Goal: Information Seeking & Learning: Learn about a topic

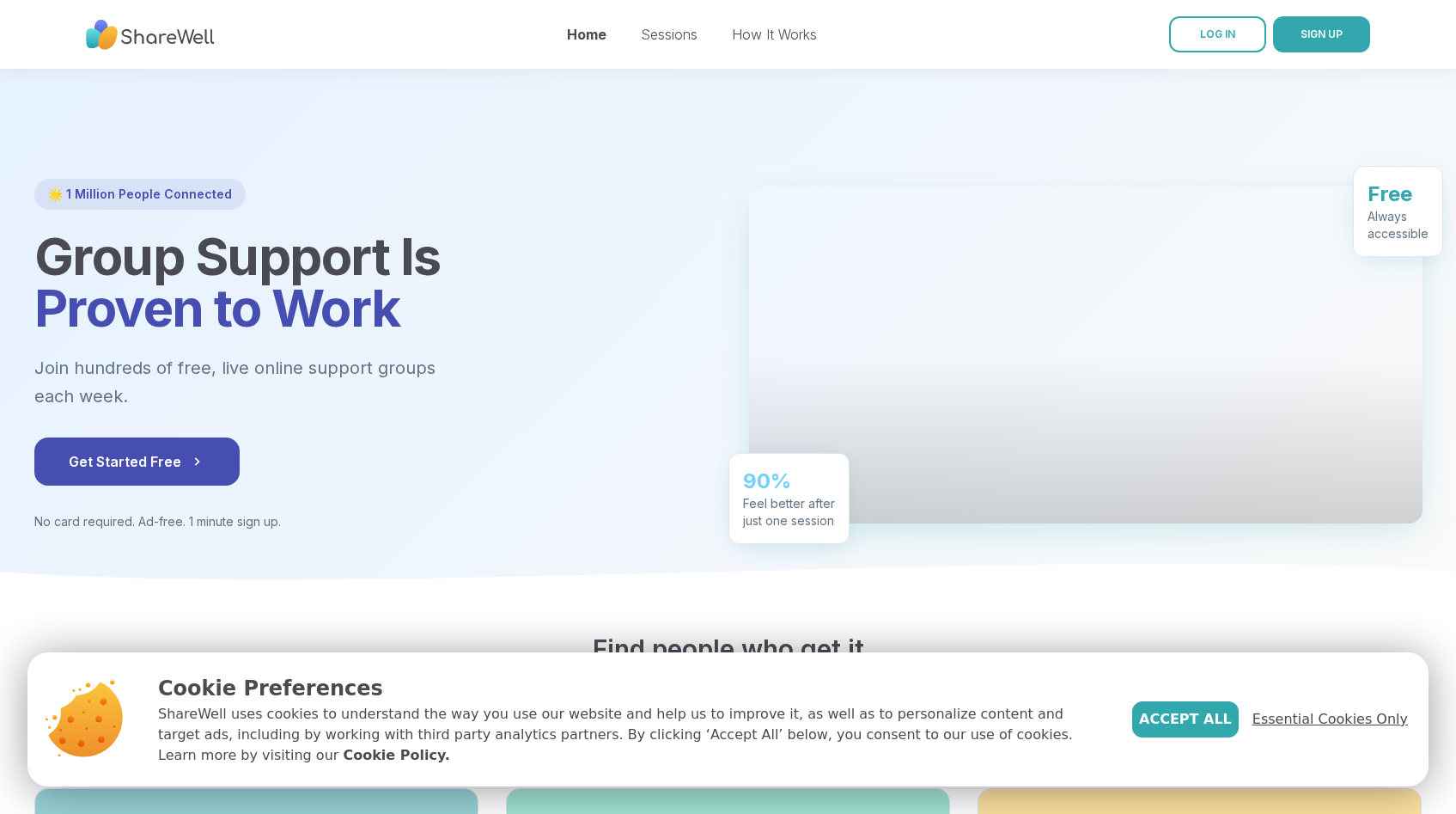
click at [1299, 727] on span "Essential Cookies Only" at bounding box center [1329, 720] width 155 height 21
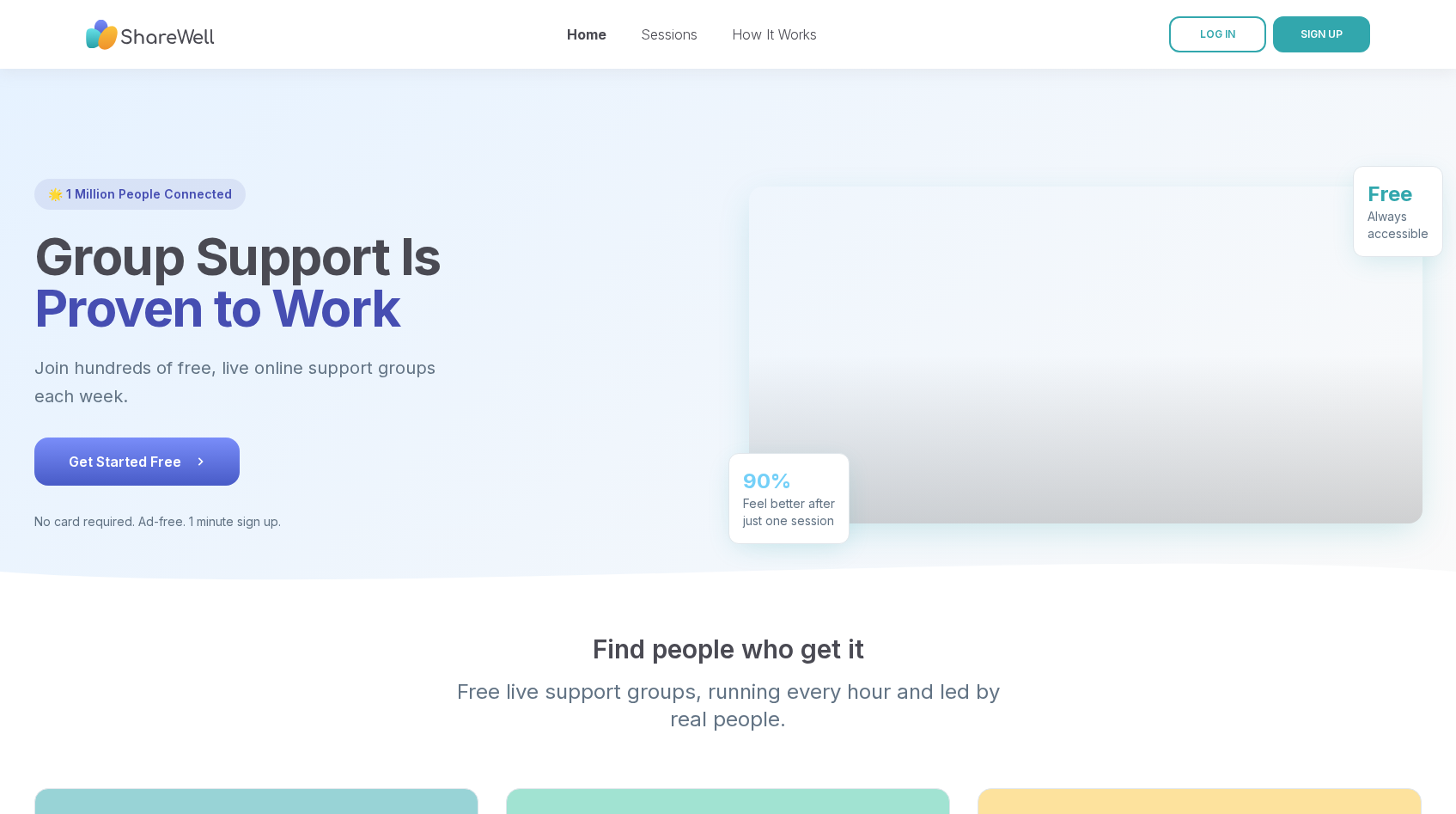
click at [154, 449] on button "Get Started Free" at bounding box center [136, 461] width 205 height 48
click at [670, 41] on link "Sessions" at bounding box center [668, 34] width 56 height 17
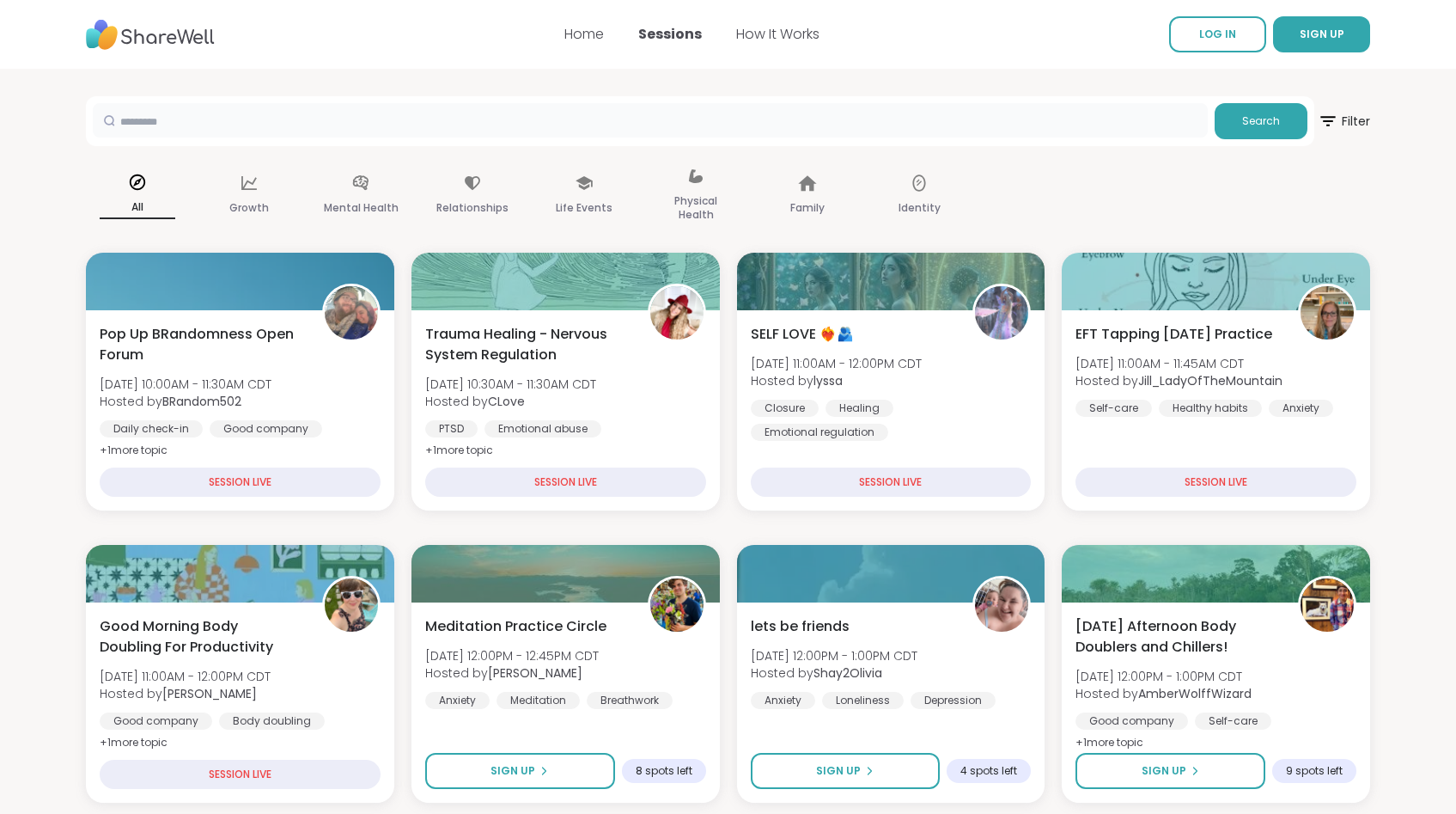
click at [255, 114] on input "text" at bounding box center [650, 120] width 1115 height 34
type input "***"
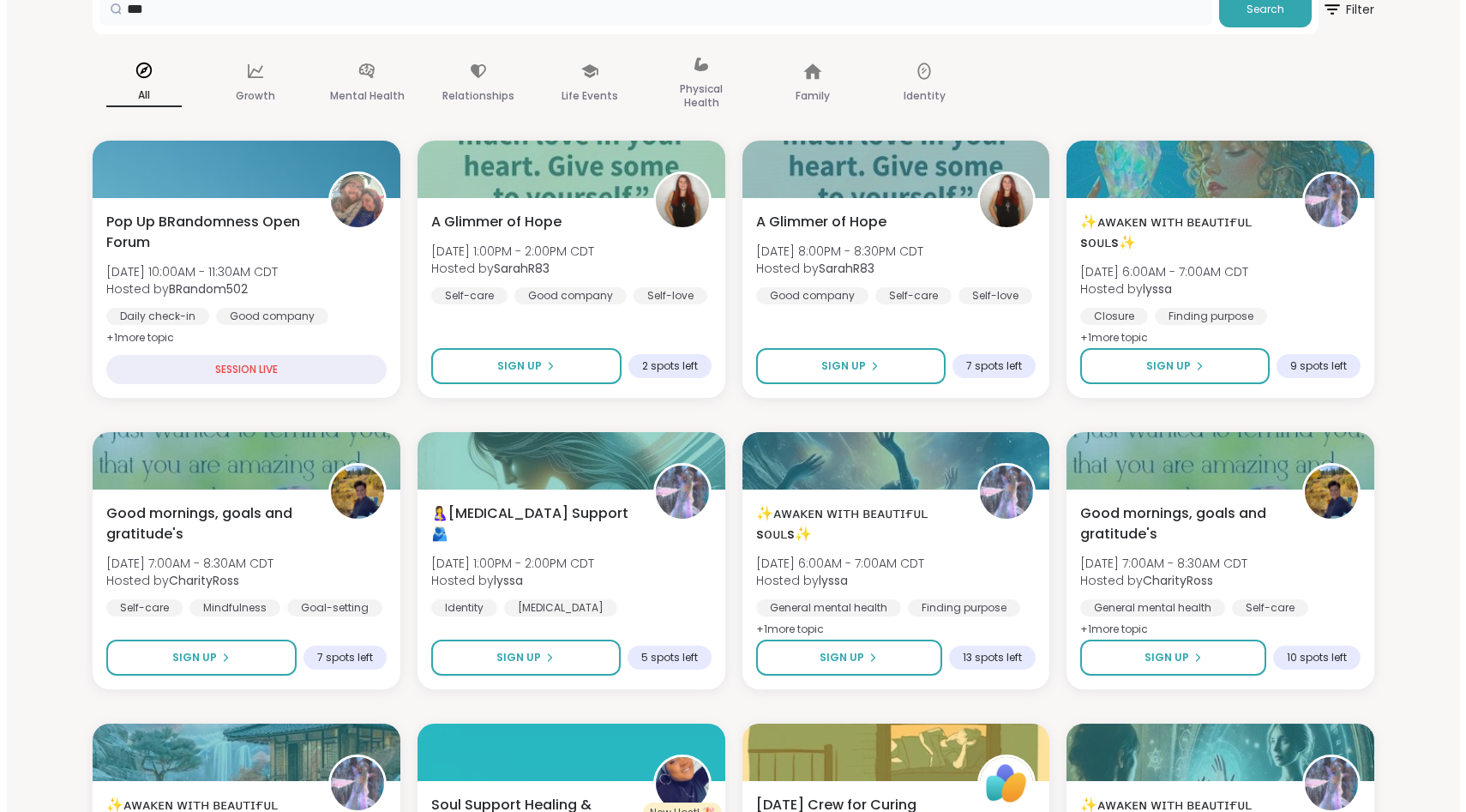
scroll to position [116, 0]
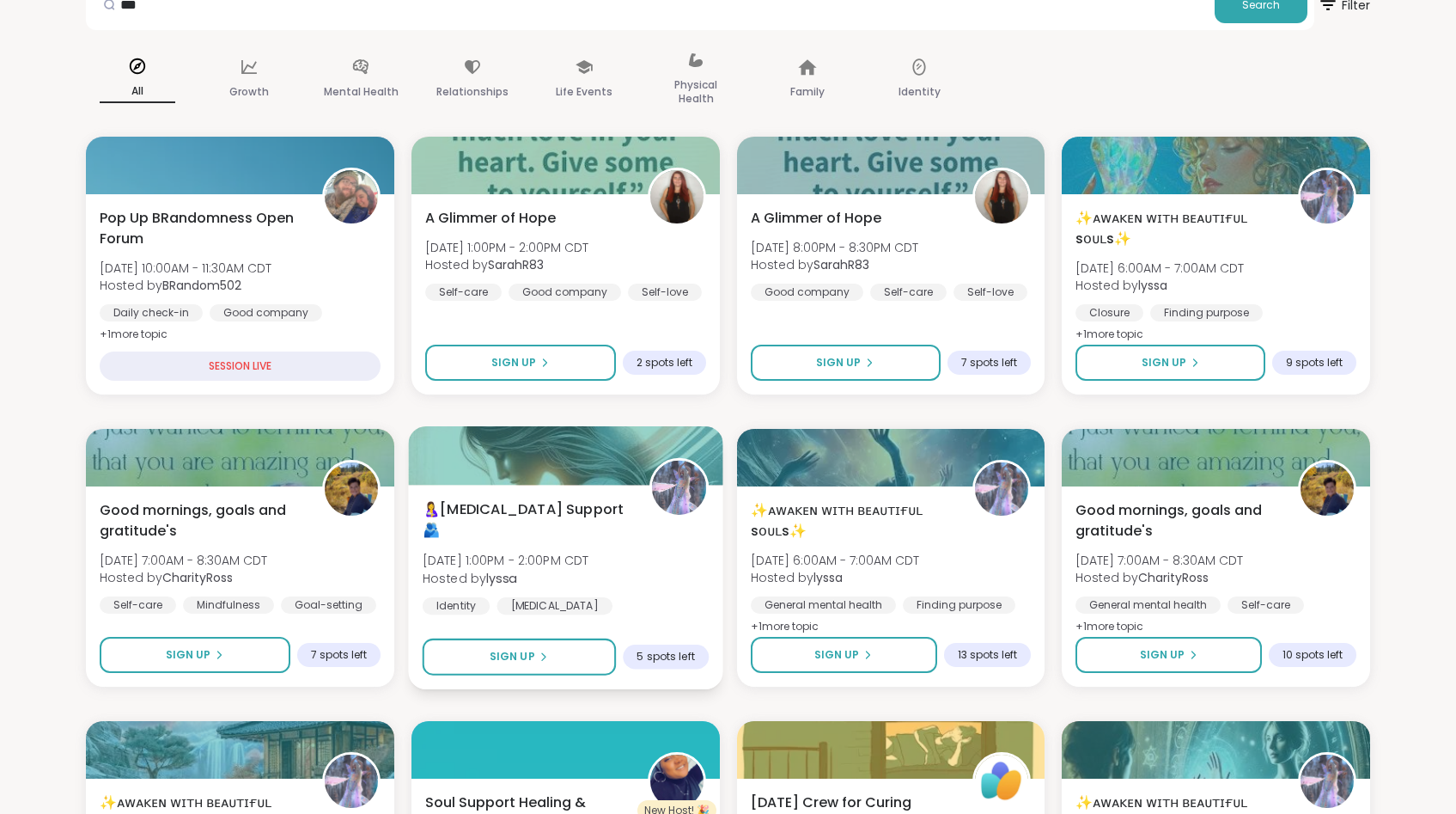
click at [542, 519] on span "🤱[MEDICAL_DATA] Support🫂" at bounding box center [525, 520] width 207 height 42
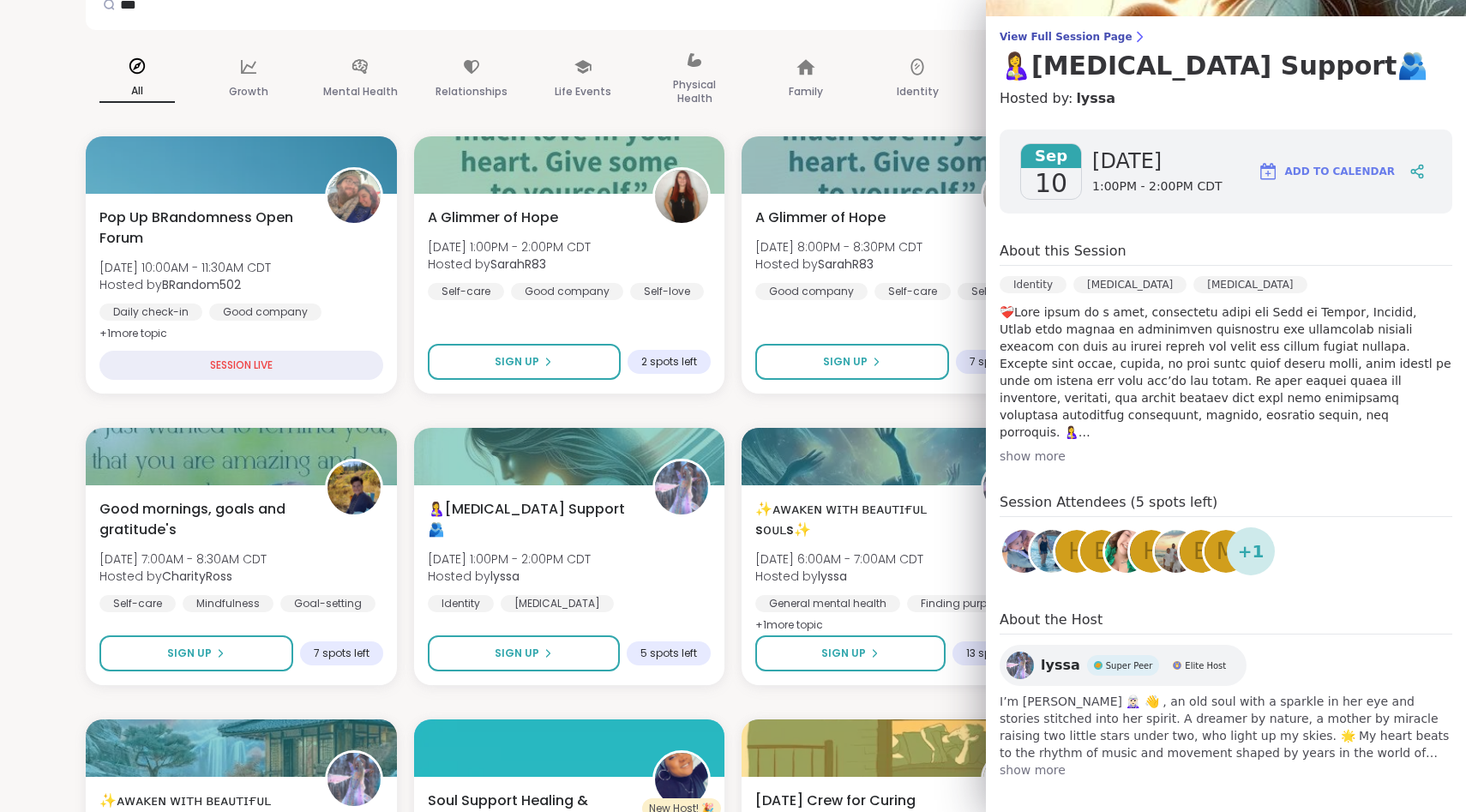
scroll to position [128, 0]
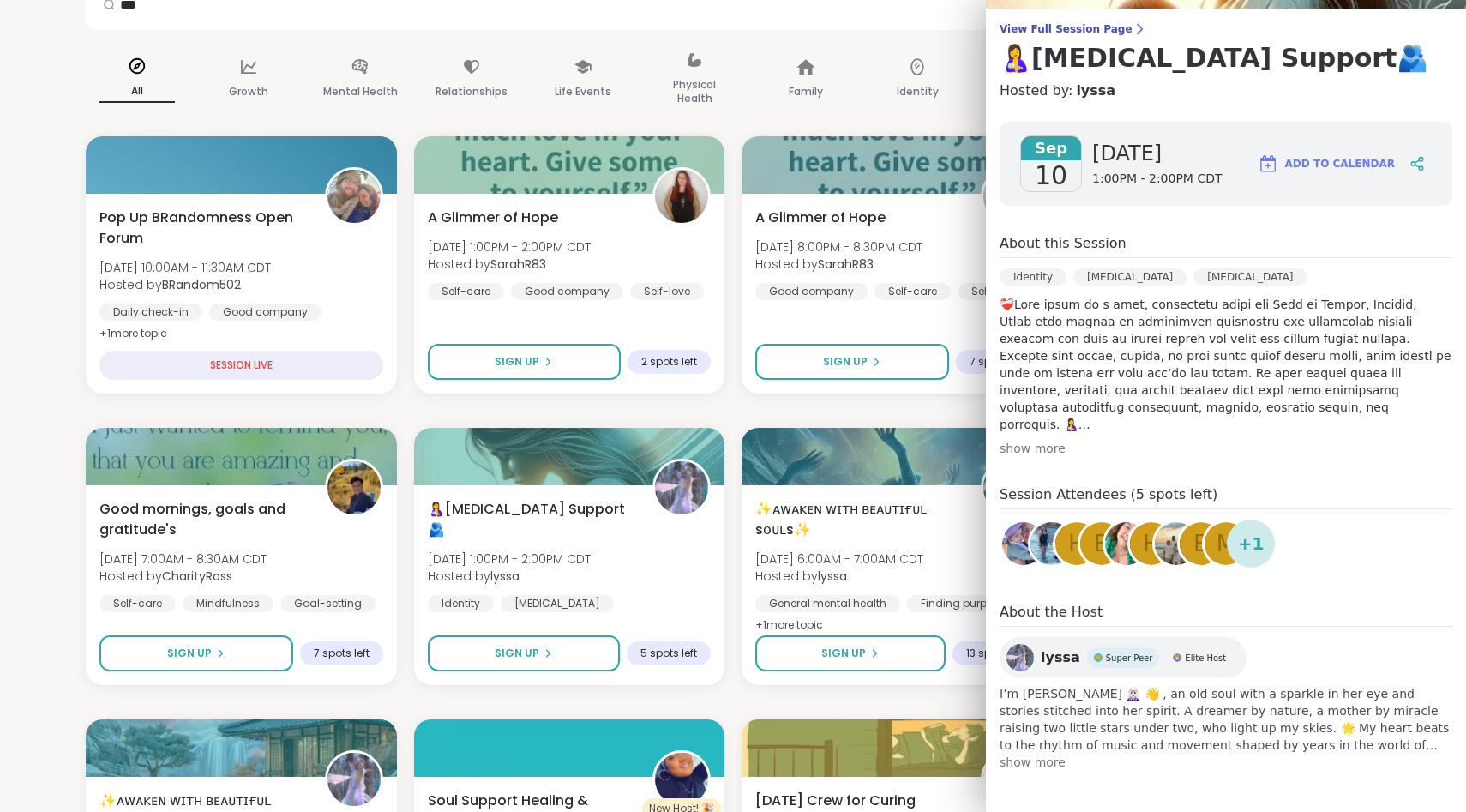
click at [1000, 765] on span "show more" at bounding box center [1226, 762] width 453 height 17
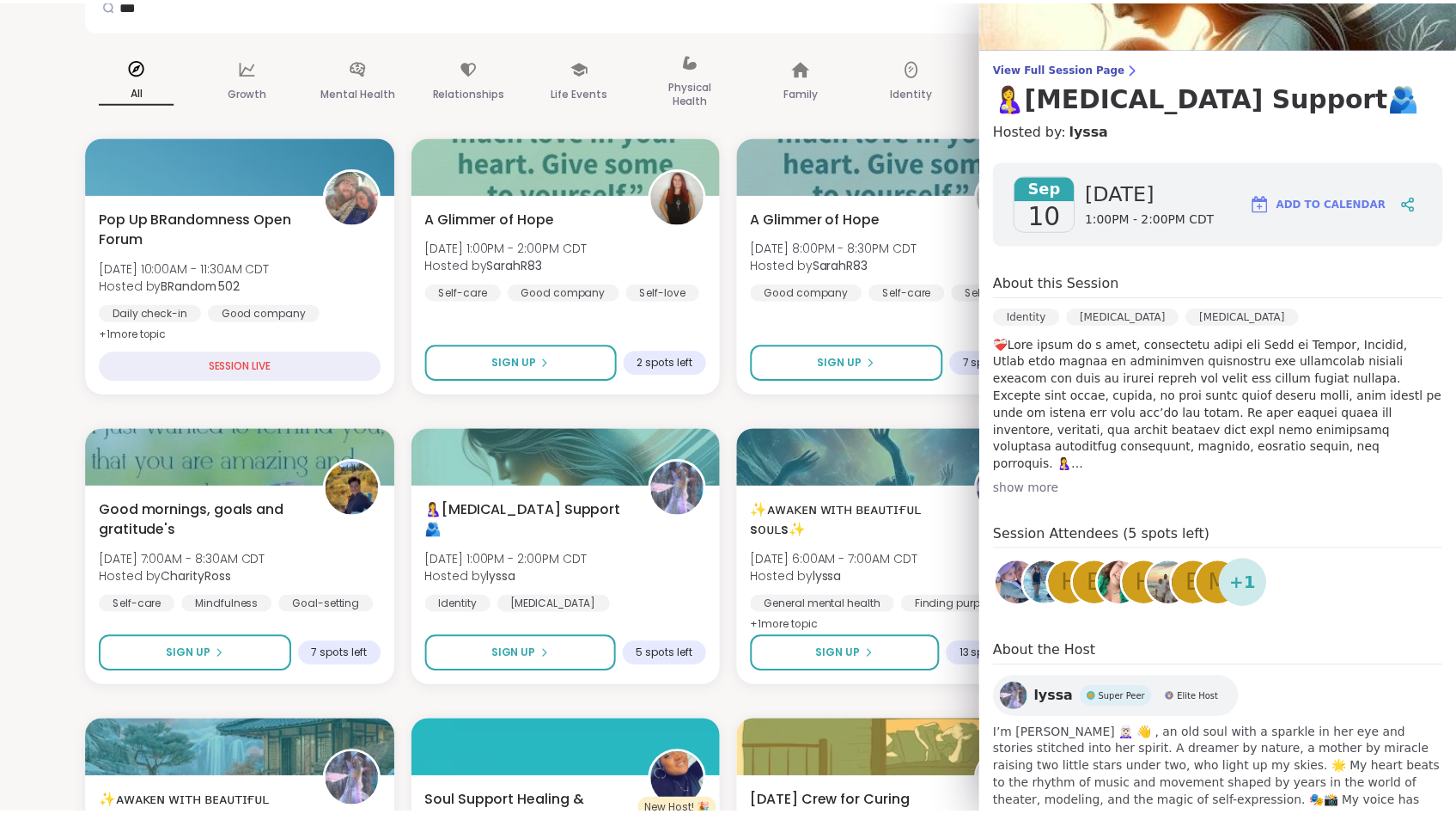
scroll to position [0, 0]
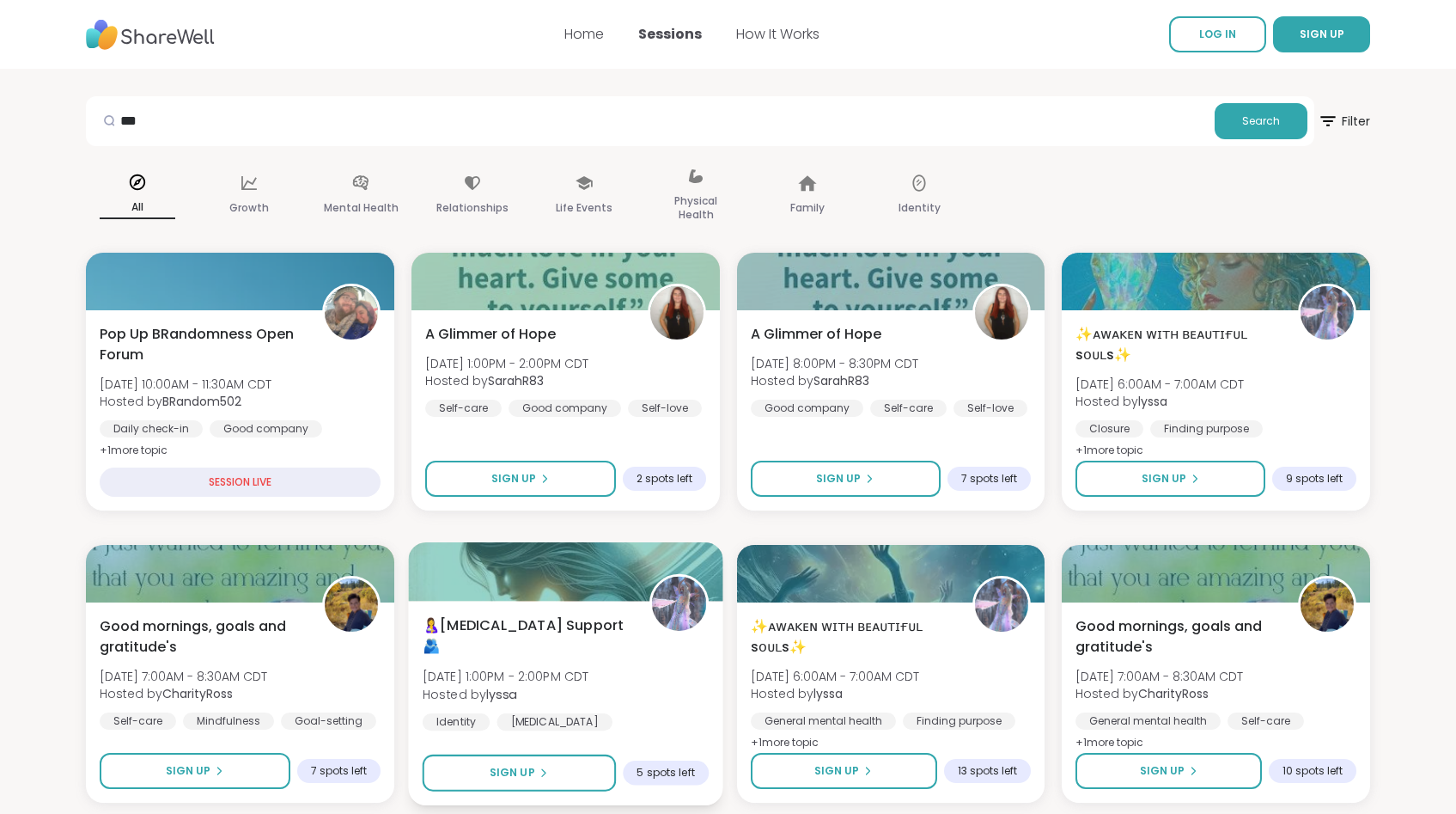
click at [589, 623] on span "🤱[MEDICAL_DATA] Support🫂" at bounding box center [525, 636] width 207 height 42
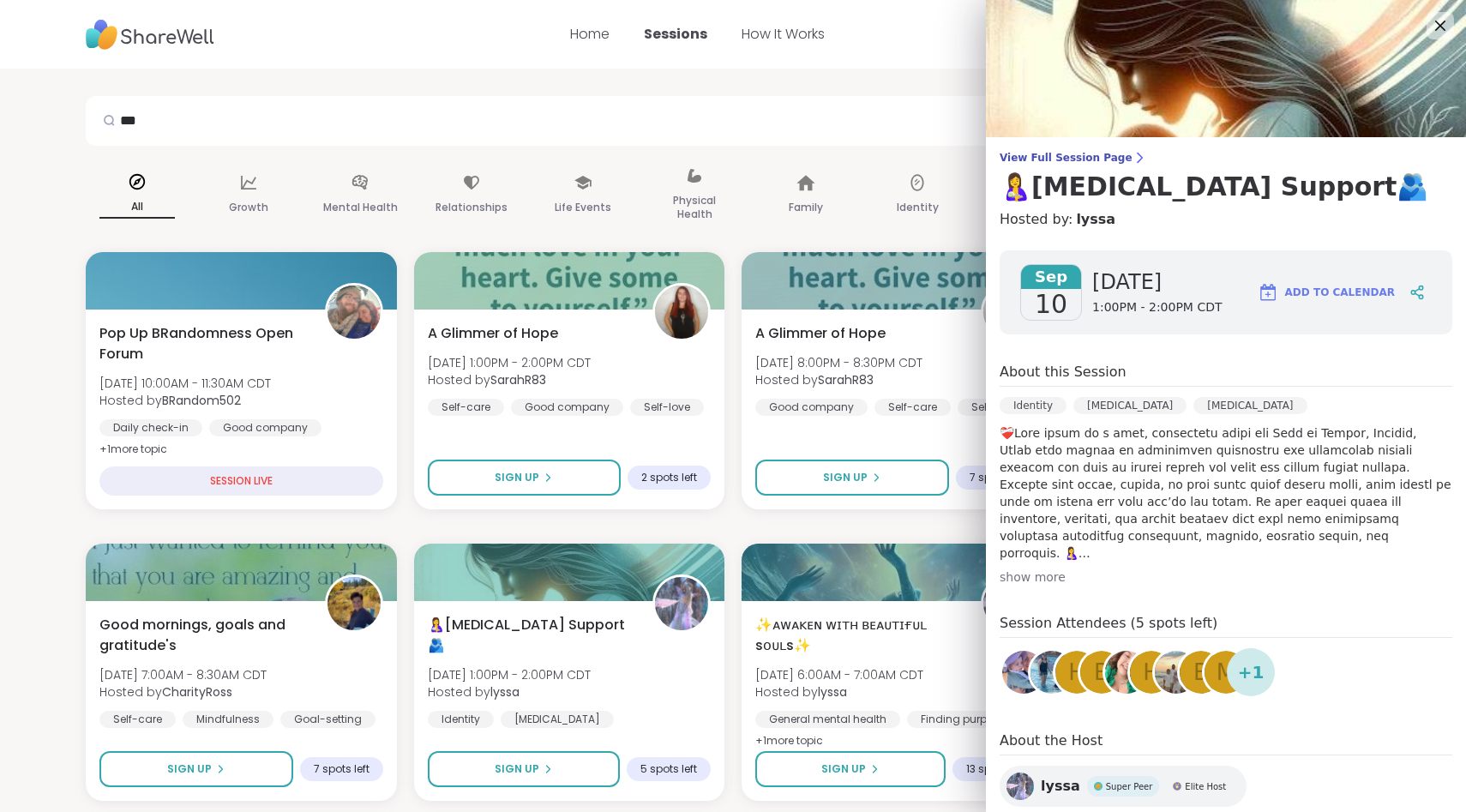
click at [1081, 680] on div "b" at bounding box center [1102, 671] width 43 height 43
click at [1107, 667] on img at bounding box center [1126, 671] width 43 height 43
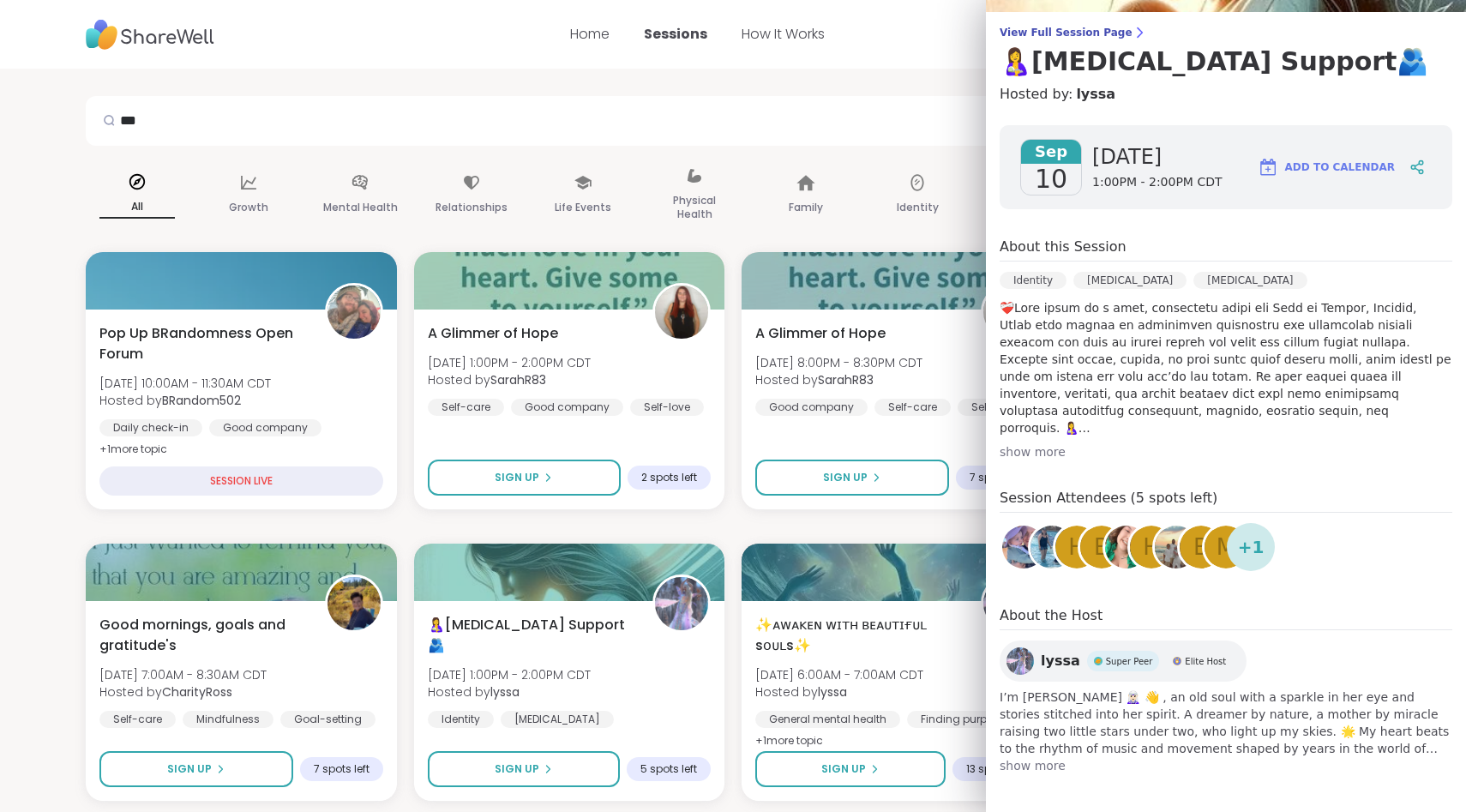
scroll to position [126, 0]
click at [1054, 661] on span "lyssa" at bounding box center [1060, 661] width 39 height 21
